Goal: Book appointment/travel/reservation

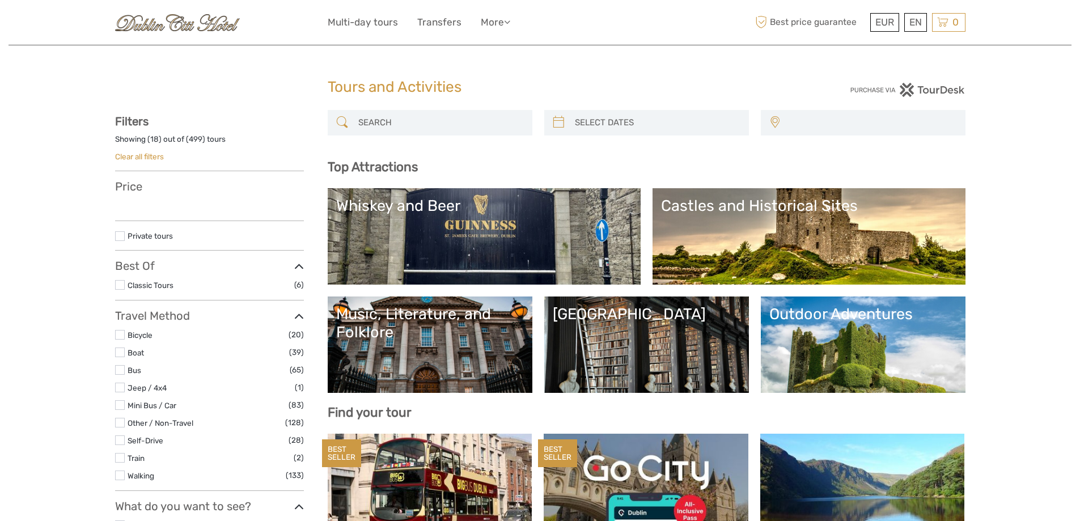
select select
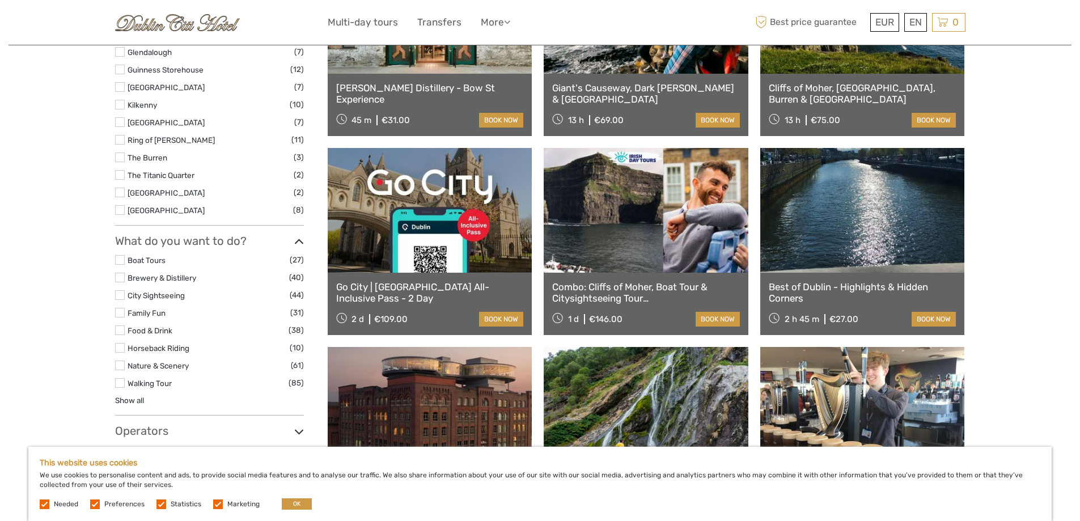
scroll to position [419, 0]
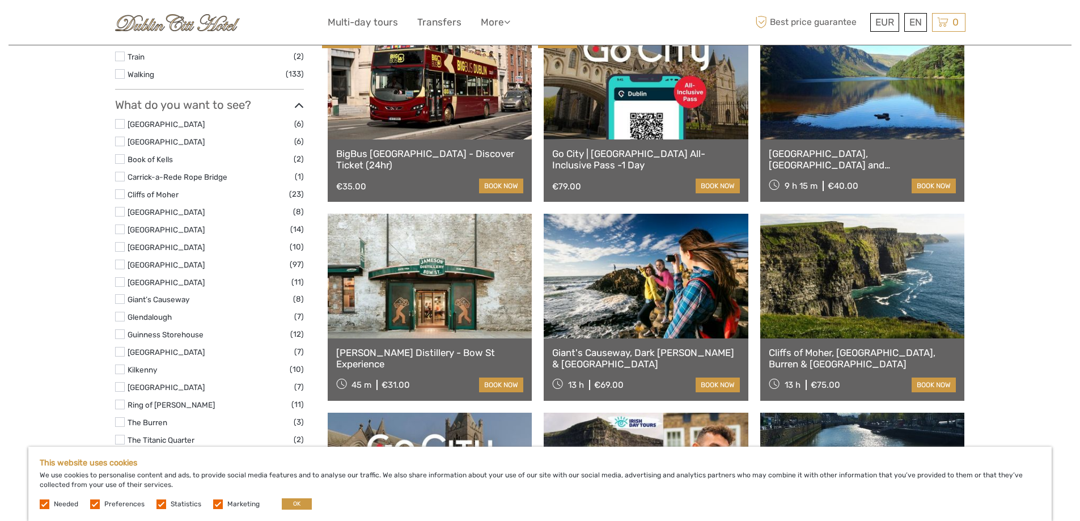
click at [423, 103] on link at bounding box center [430, 77] width 205 height 125
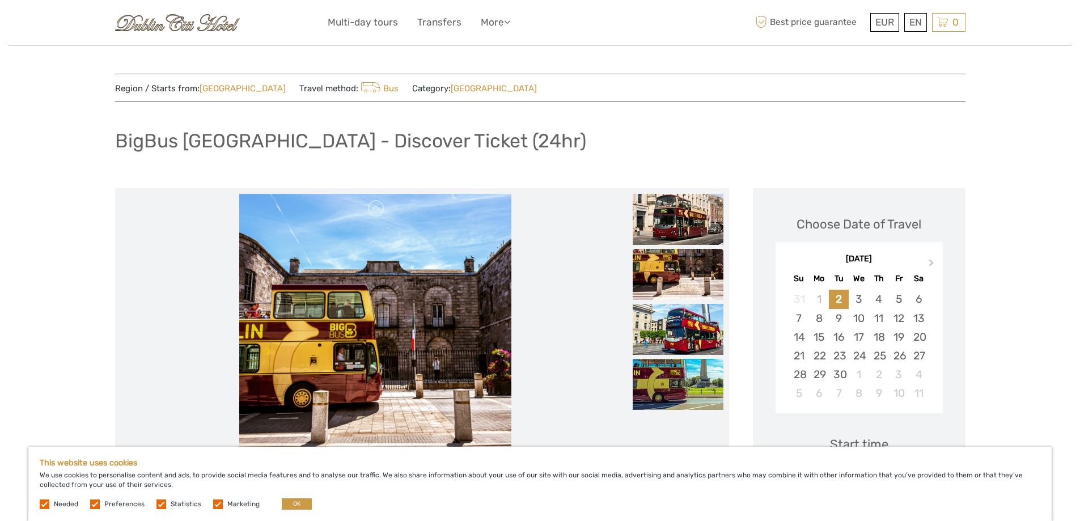
click at [374, 288] on img at bounding box center [375, 330] width 272 height 272
click at [679, 317] on img at bounding box center [678, 329] width 91 height 51
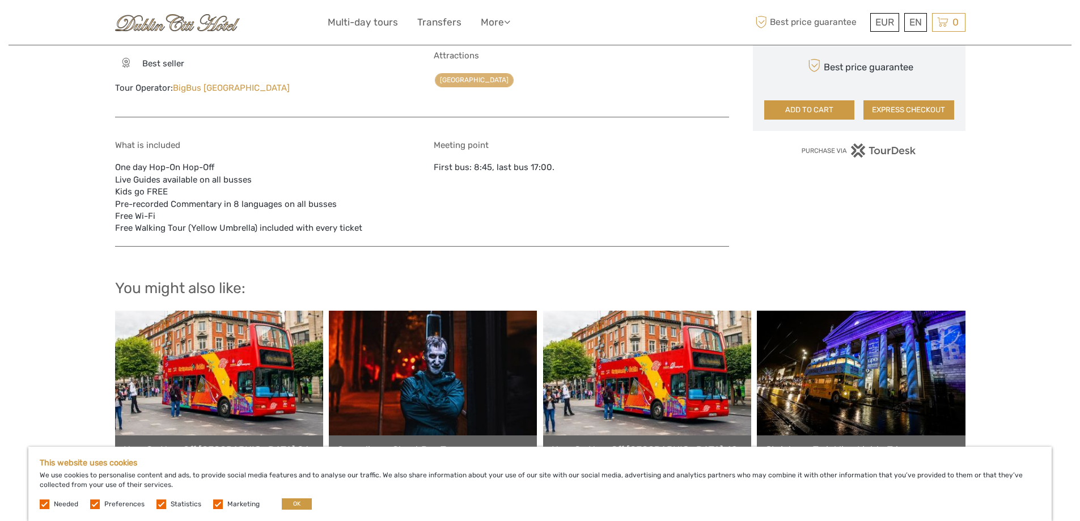
scroll to position [794, 0]
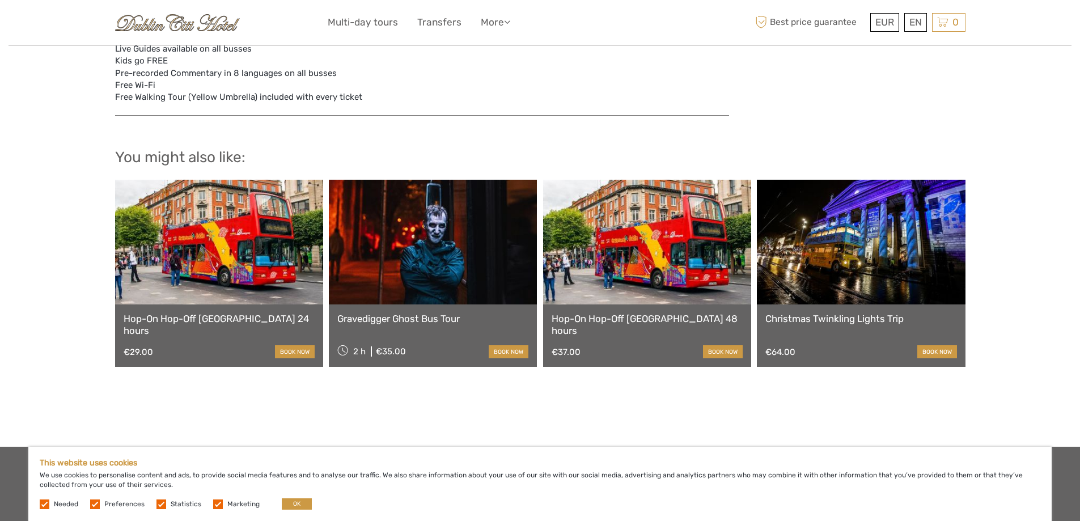
click at [214, 260] on link at bounding box center [219, 242] width 208 height 125
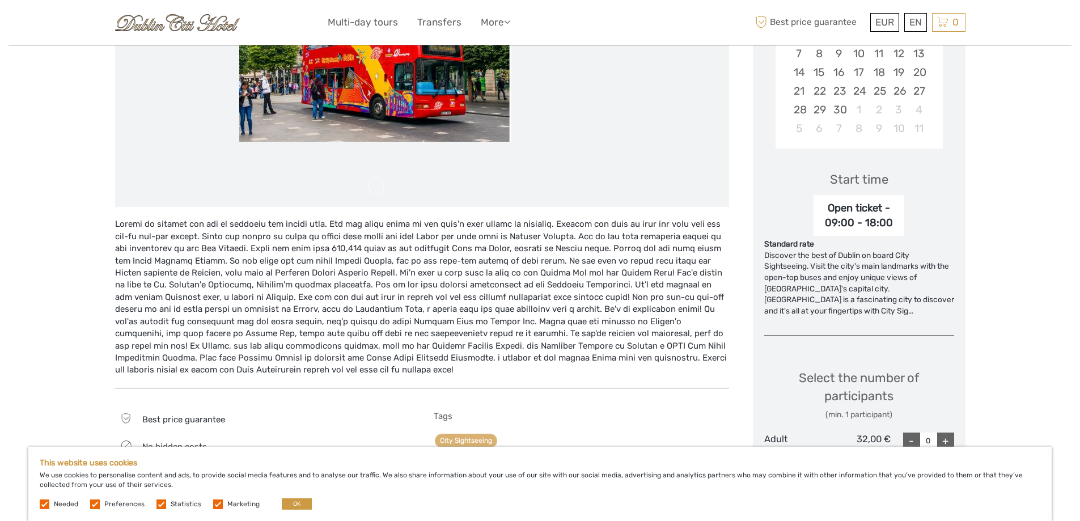
scroll to position [529, 0]
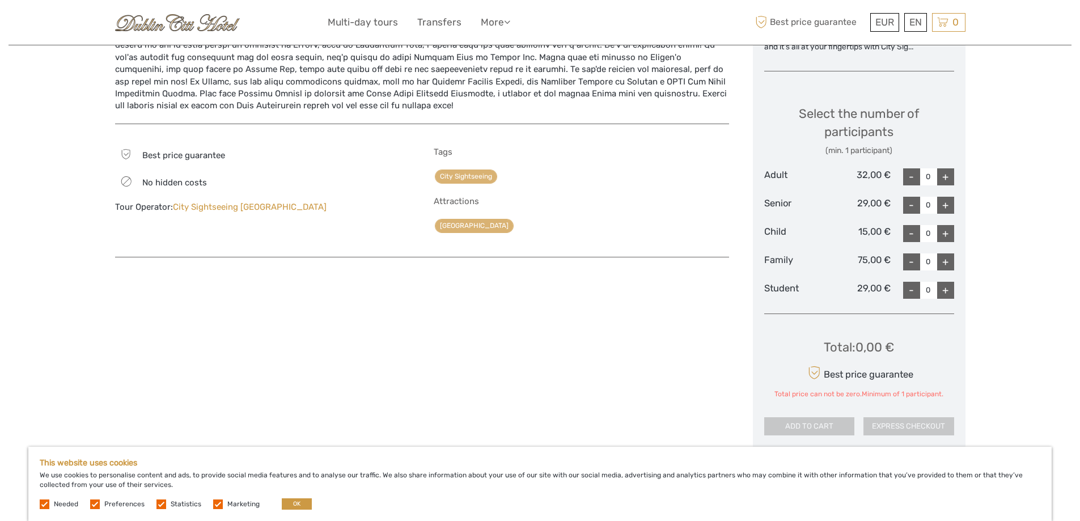
click at [232, 204] on link "City Sightseeing [GEOGRAPHIC_DATA]" at bounding box center [250, 207] width 154 height 10
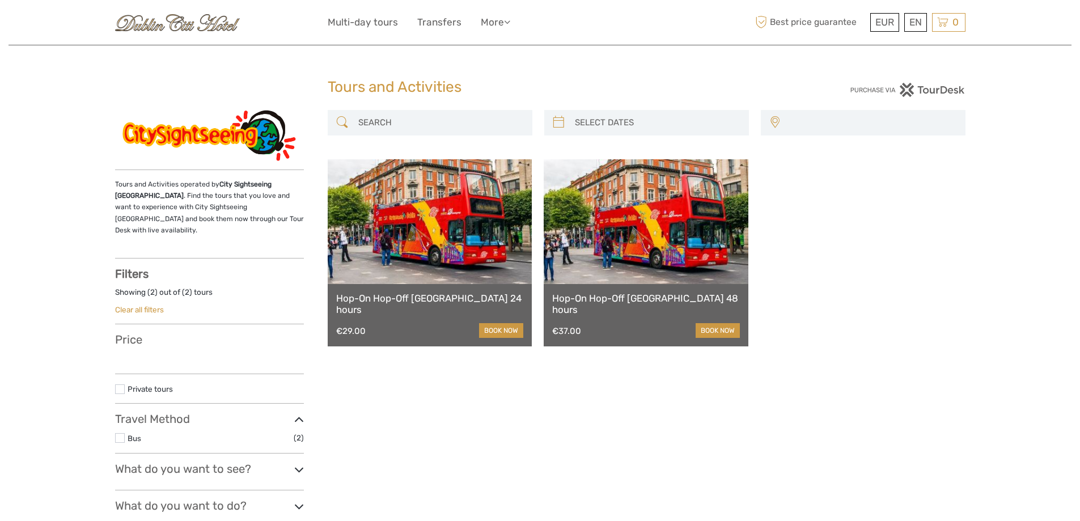
select select
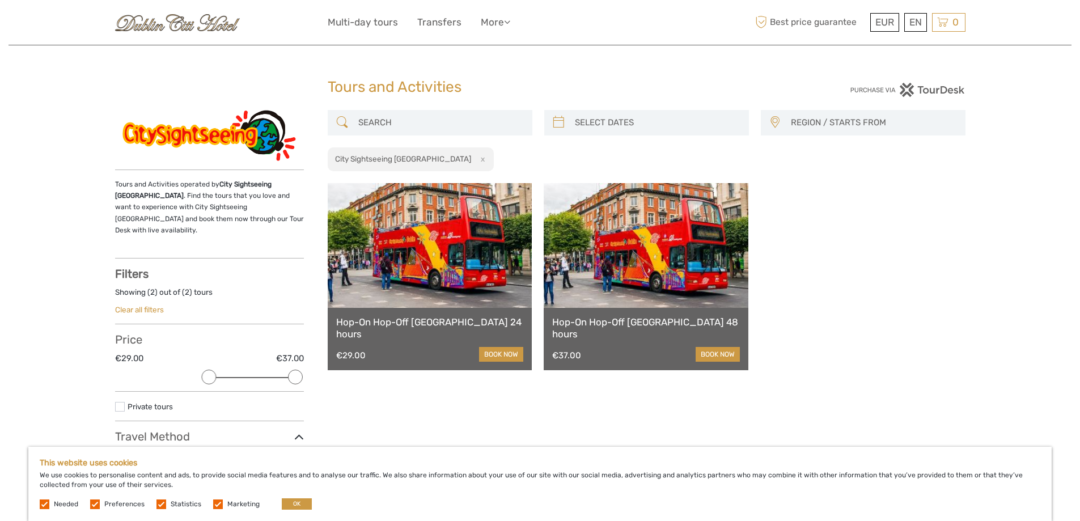
click at [416, 264] on link at bounding box center [430, 245] width 205 height 125
